Goal: Information Seeking & Learning: Learn about a topic

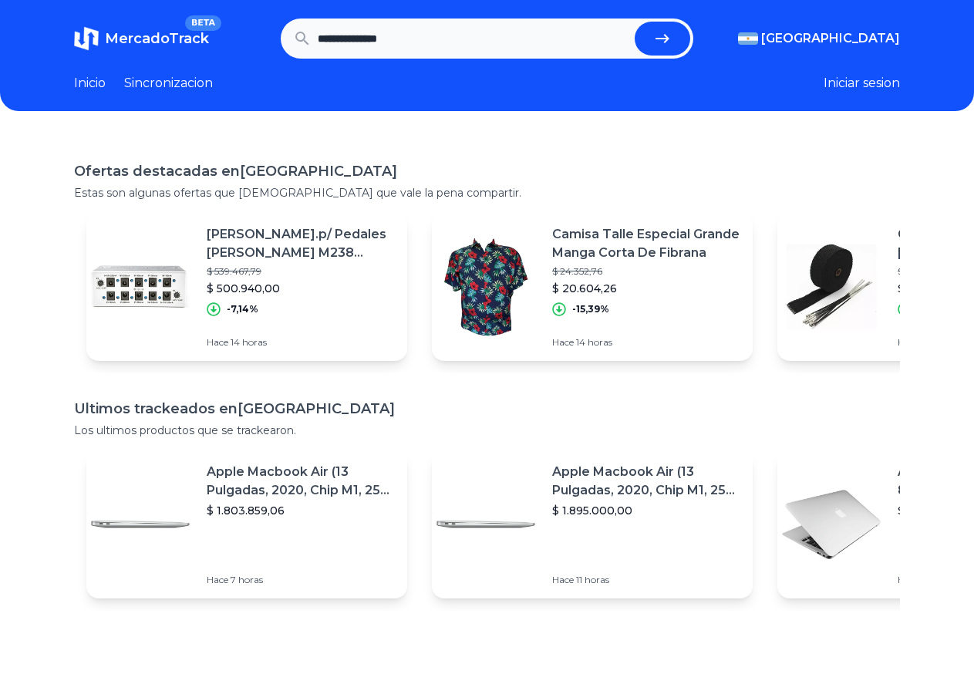
type input "**********"
click at [634, 22] on button "submit" at bounding box center [661, 39] width 55 height 34
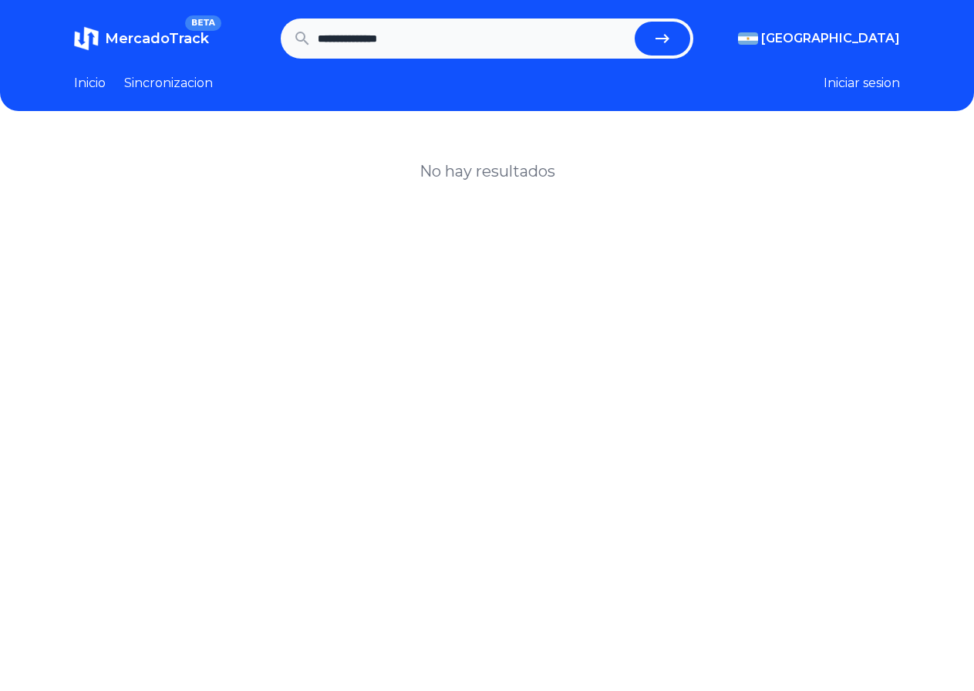
drag, startPoint x: 436, startPoint y: 35, endPoint x: 308, endPoint y: 42, distance: 128.1
click at [308, 42] on form "**********" at bounding box center [487, 38] width 413 height 40
type input "**********"
click at [634, 22] on button "submit" at bounding box center [661, 39] width 55 height 34
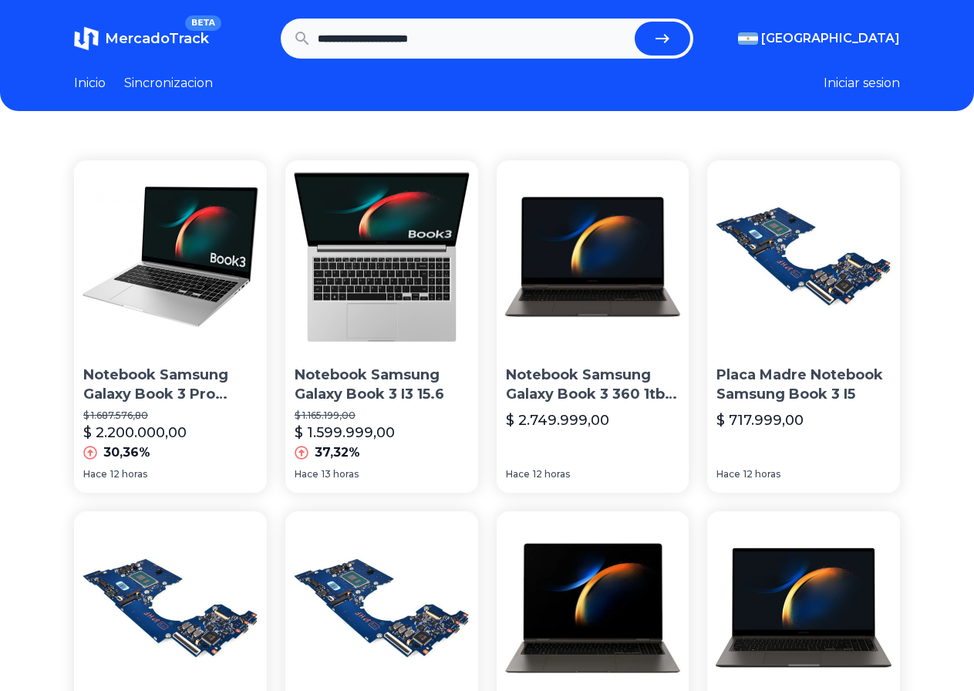
click at [133, 365] on p "Notebook Samsung Galaxy Book 3 Pro Silver I3 8gb 256gb" at bounding box center [170, 384] width 174 height 39
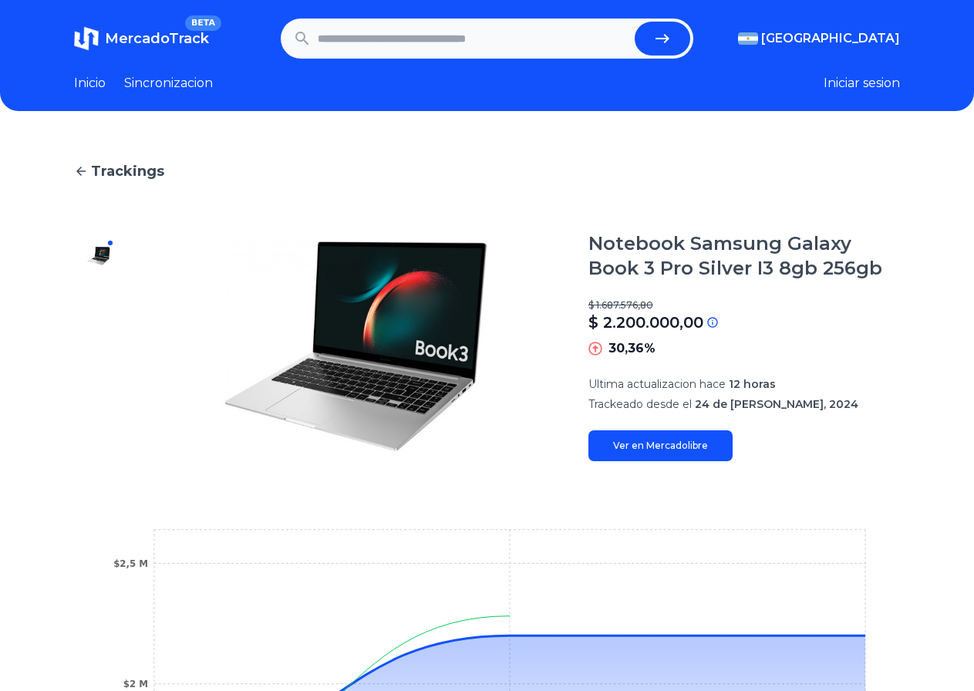
click at [86, 168] on icon at bounding box center [81, 171] width 14 height 14
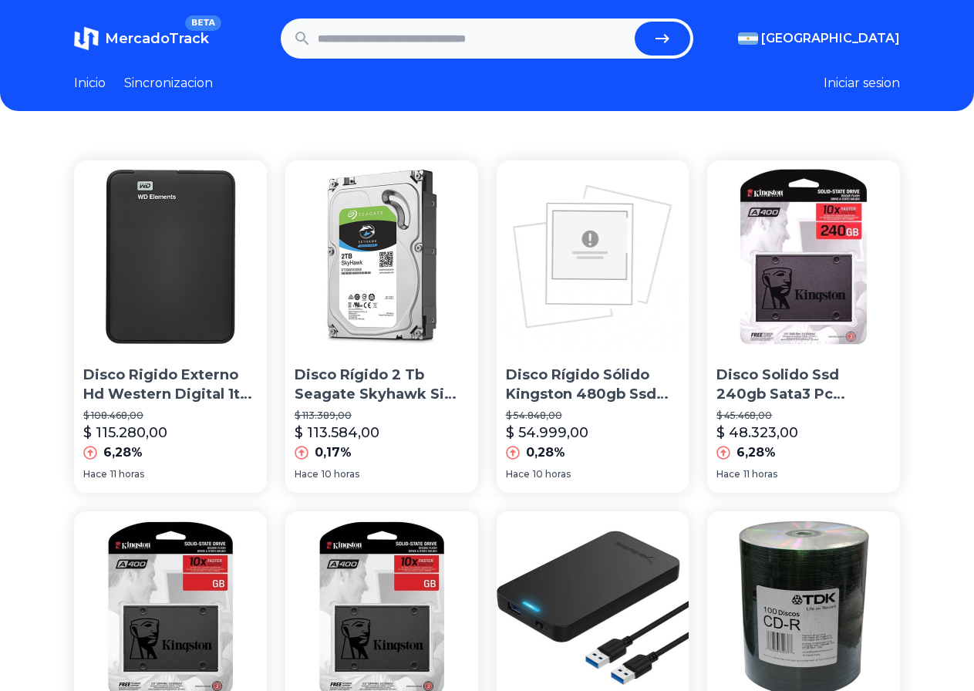
click at [432, 47] on input "text" at bounding box center [473, 39] width 311 height 34
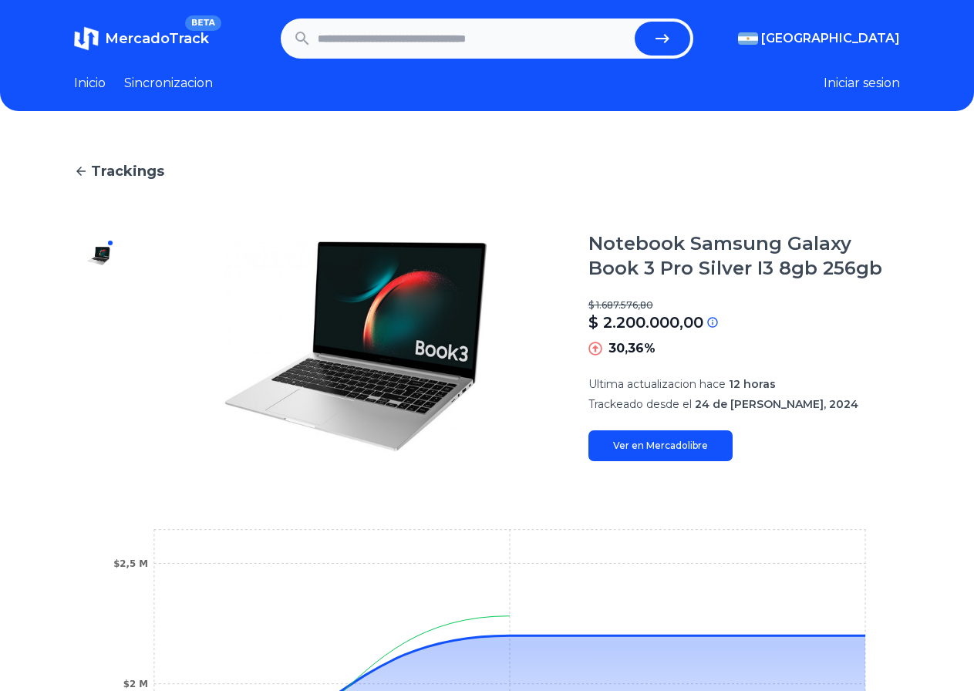
click at [75, 171] on icon at bounding box center [81, 171] width 14 height 14
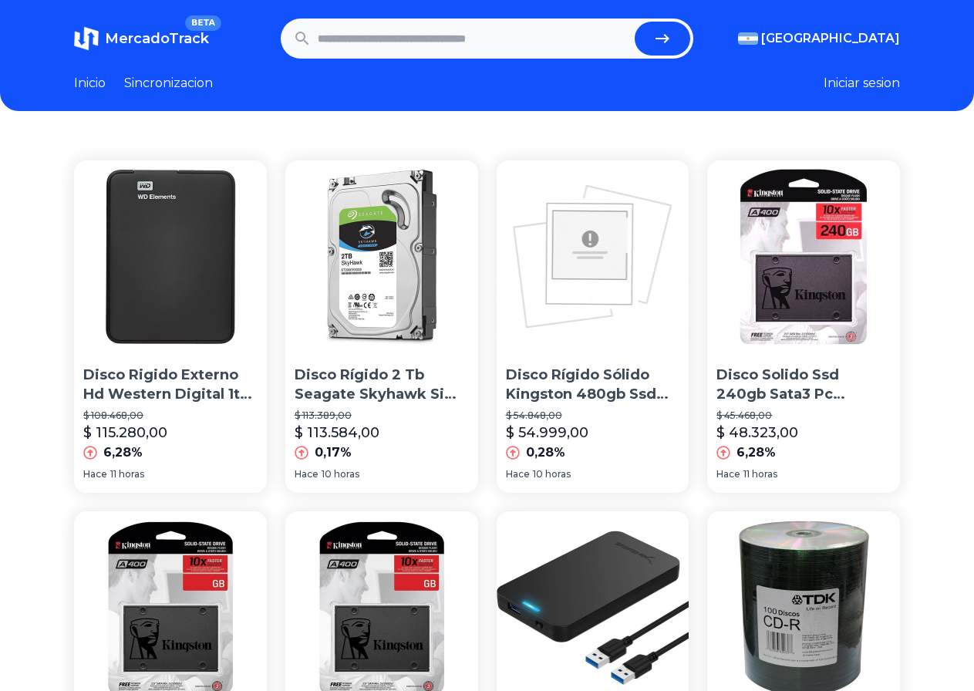
click at [458, 42] on input "text" at bounding box center [473, 39] width 311 height 34
click at [449, 52] on input "text" at bounding box center [473, 39] width 311 height 34
type input "***"
click at [634, 22] on button "submit" at bounding box center [661, 39] width 55 height 34
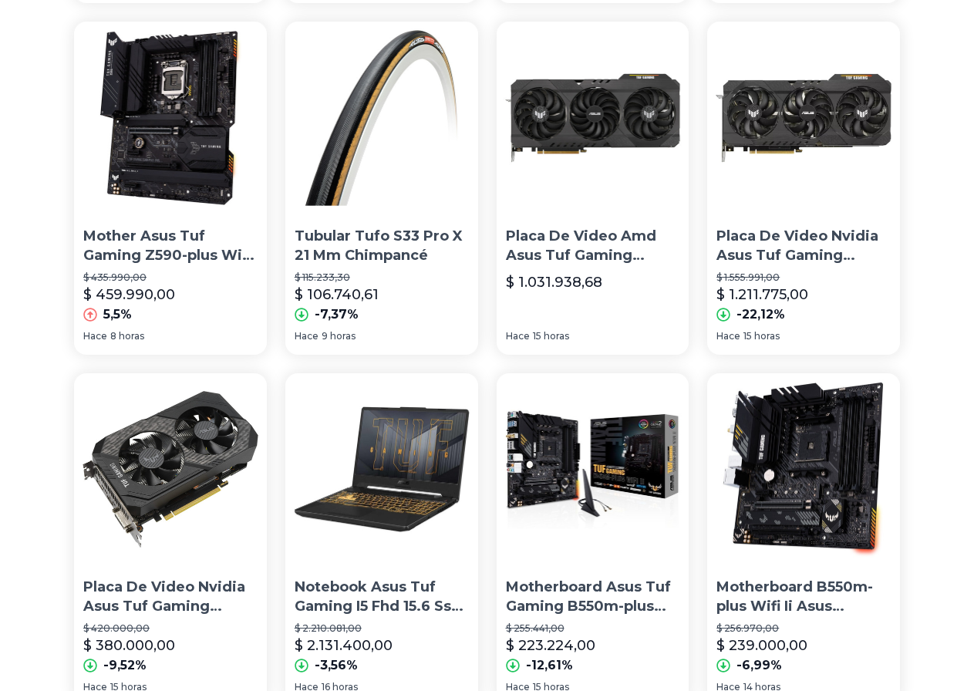
scroll to position [385, 0]
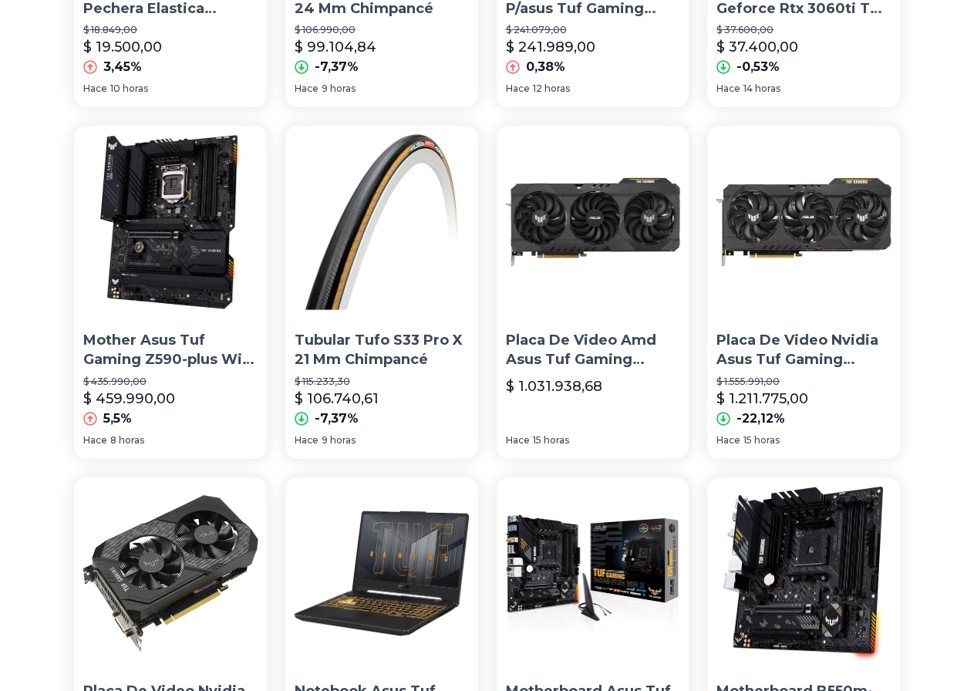
click at [478, 477] on img at bounding box center [381, 573] width 193 height 193
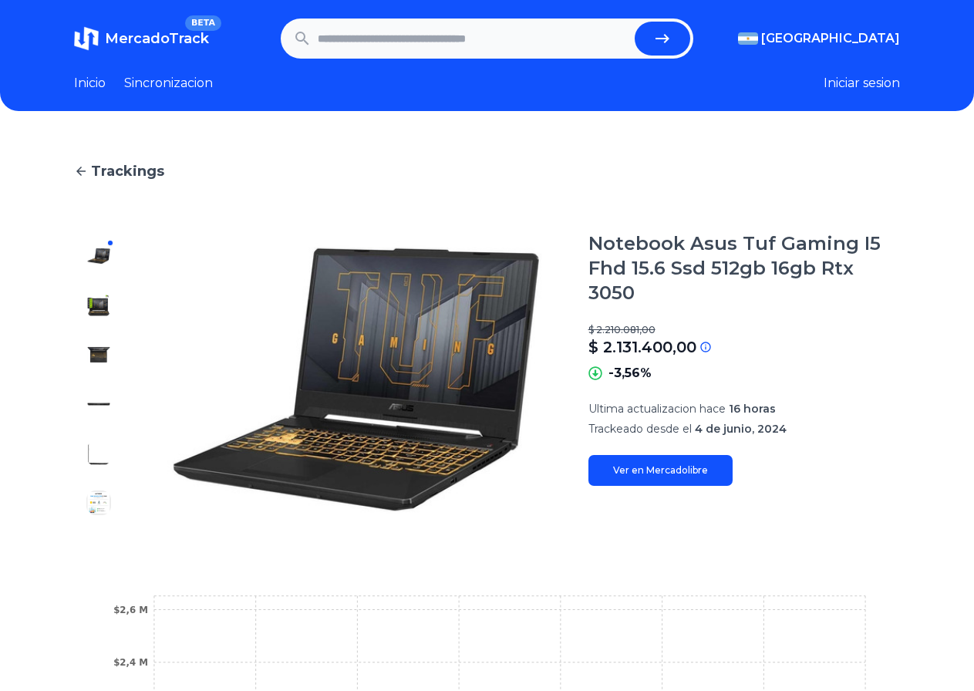
click at [86, 309] on img at bounding box center [98, 305] width 25 height 25
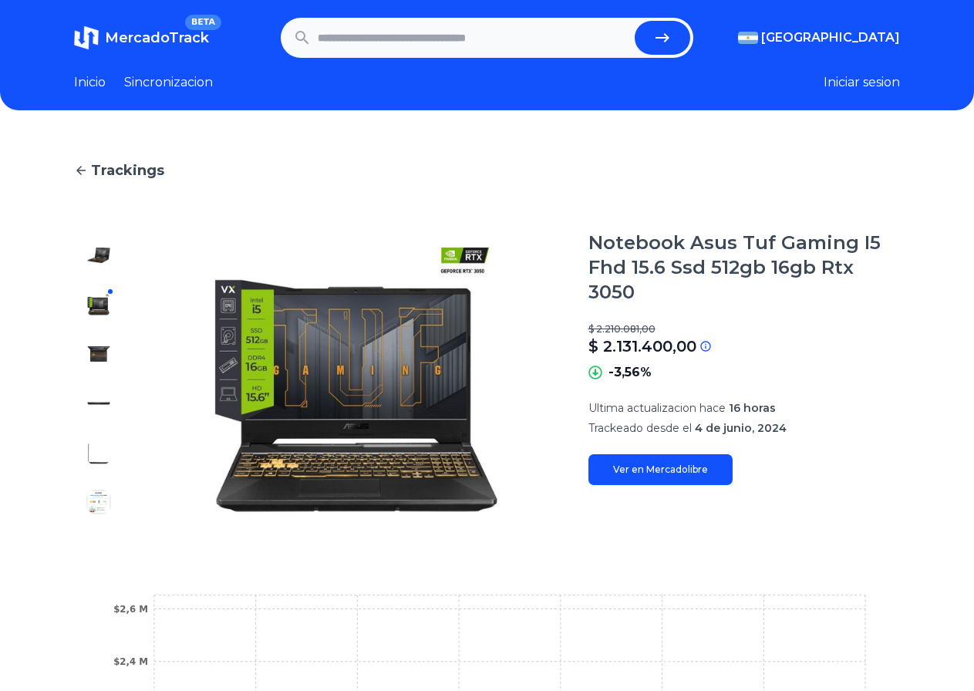
scroll to position [77, 0]
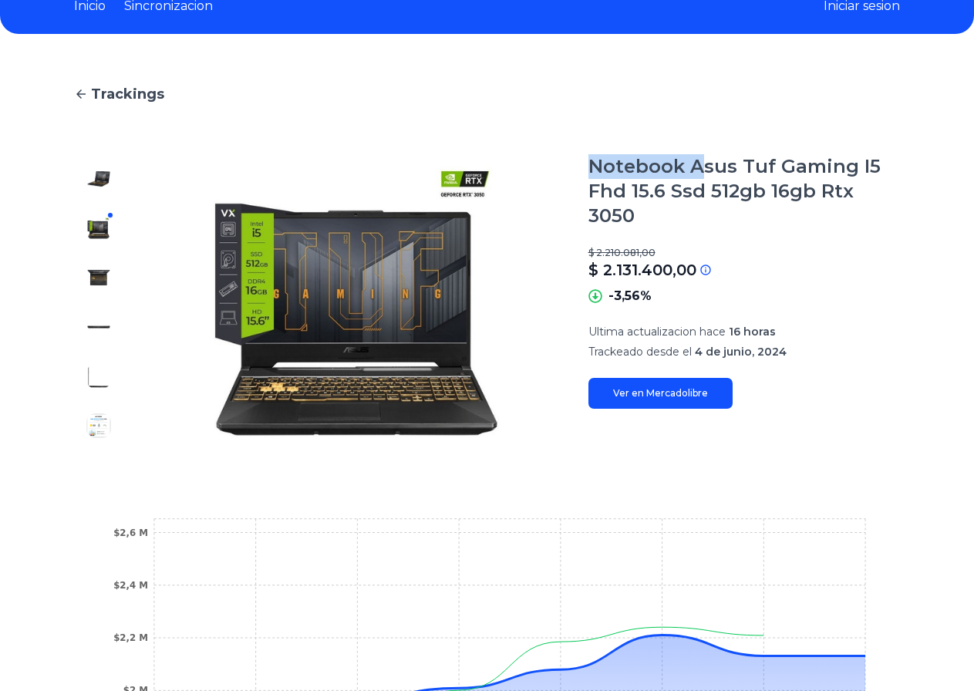
drag, startPoint x: 587, startPoint y: 171, endPoint x: 748, endPoint y: 175, distance: 160.4
click at [748, 175] on section "Notebook Asus Tuf Gaming I5 Fhd 15.6 Ssd 512gb 16gb Rtx 3050 $ 2.210.081,00 $ 2…" at bounding box center [487, 302] width 826 height 296
click at [103, 342] on div at bounding box center [98, 302] width 49 height 296
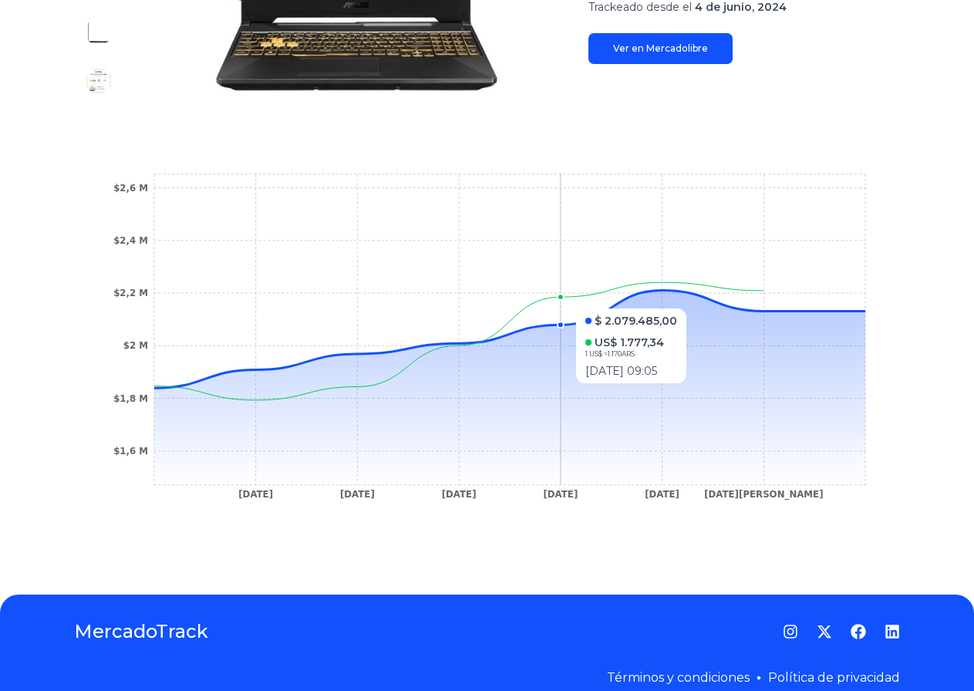
scroll to position [442, 0]
